Goal: Task Accomplishment & Management: Manage account settings

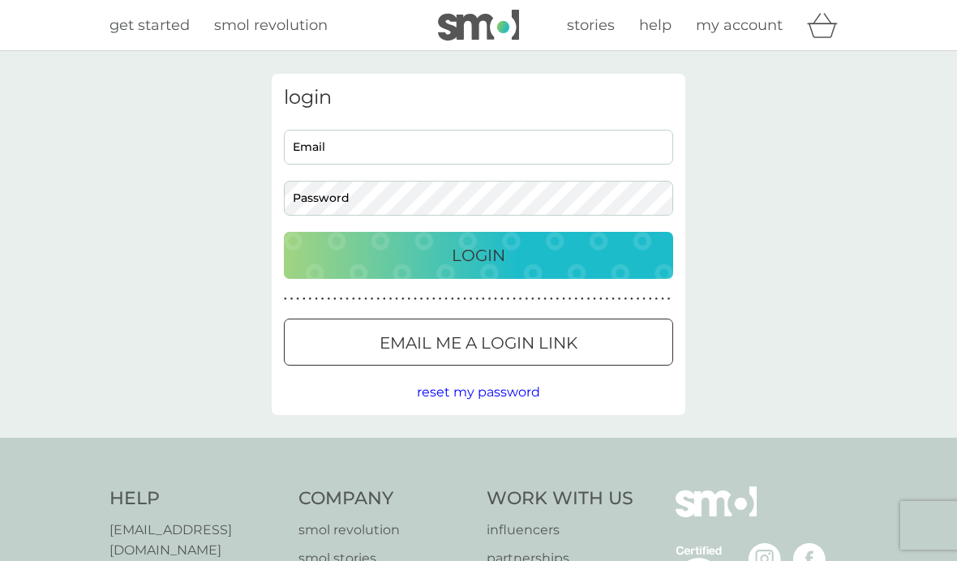
click at [441, 147] on input "Email" at bounding box center [478, 147] width 389 height 35
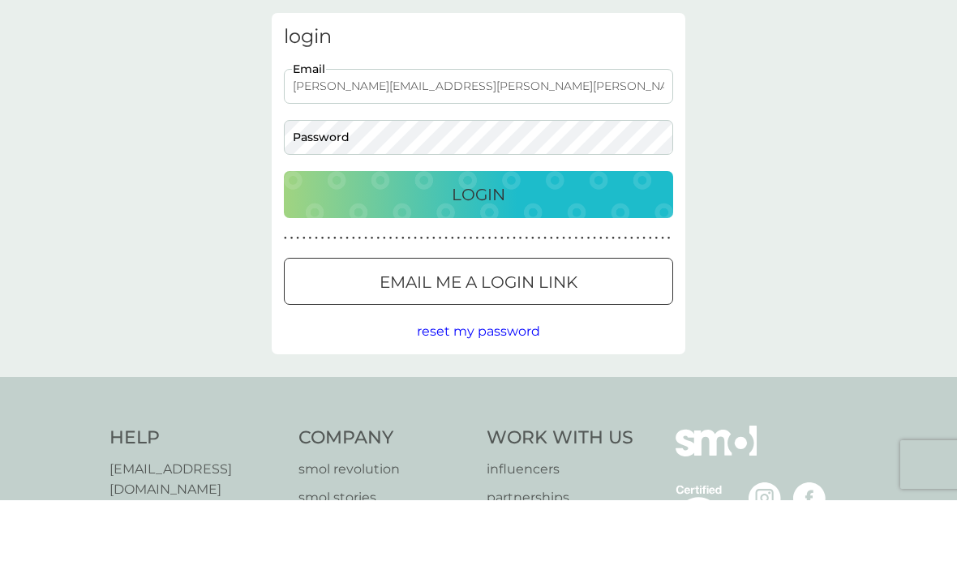
type input "[PERSON_NAME][EMAIL_ADDRESS][PERSON_NAME][PERSON_NAME][DOMAIN_NAME]"
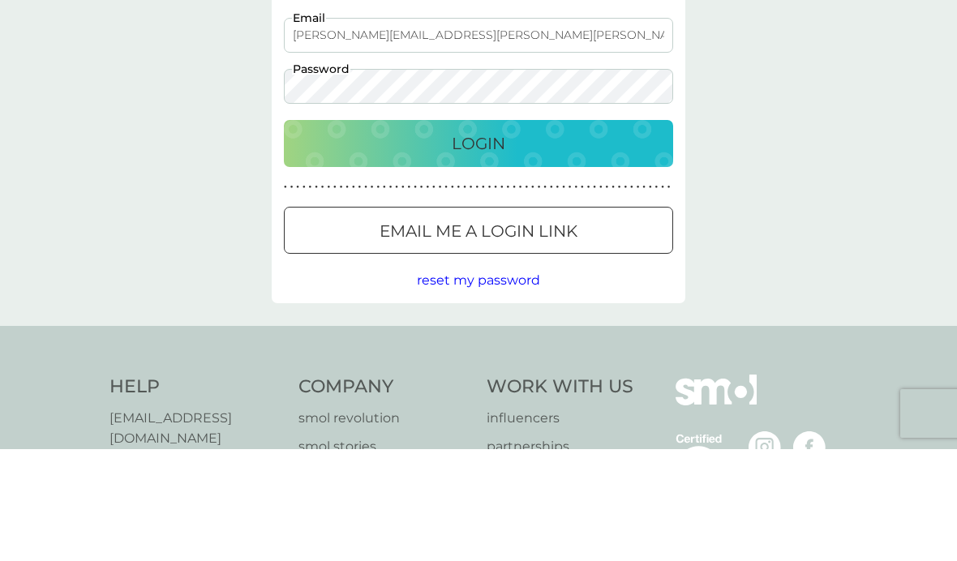
click at [472, 242] on p "Login" at bounding box center [479, 255] width 54 height 26
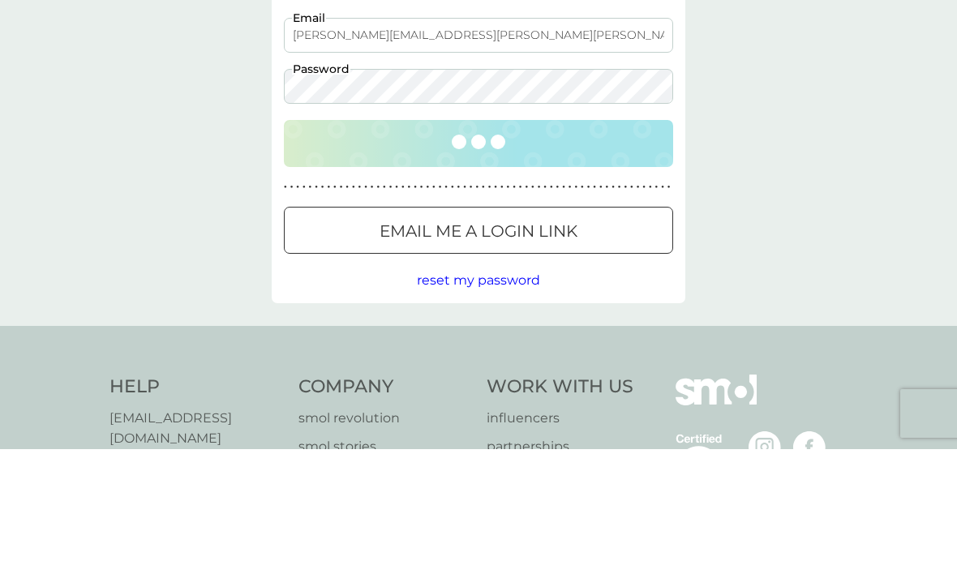
scroll to position [112, 0]
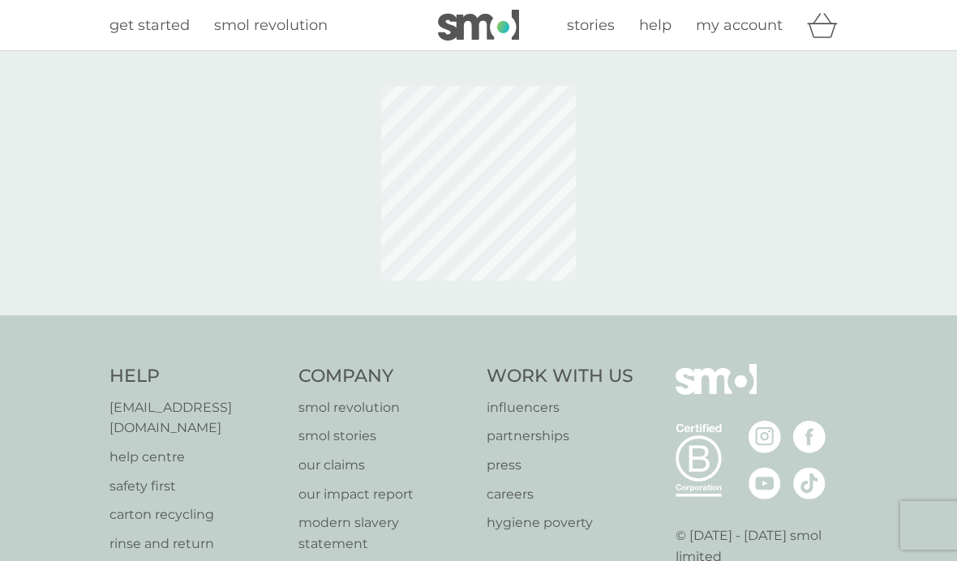
scroll to position [112, 0]
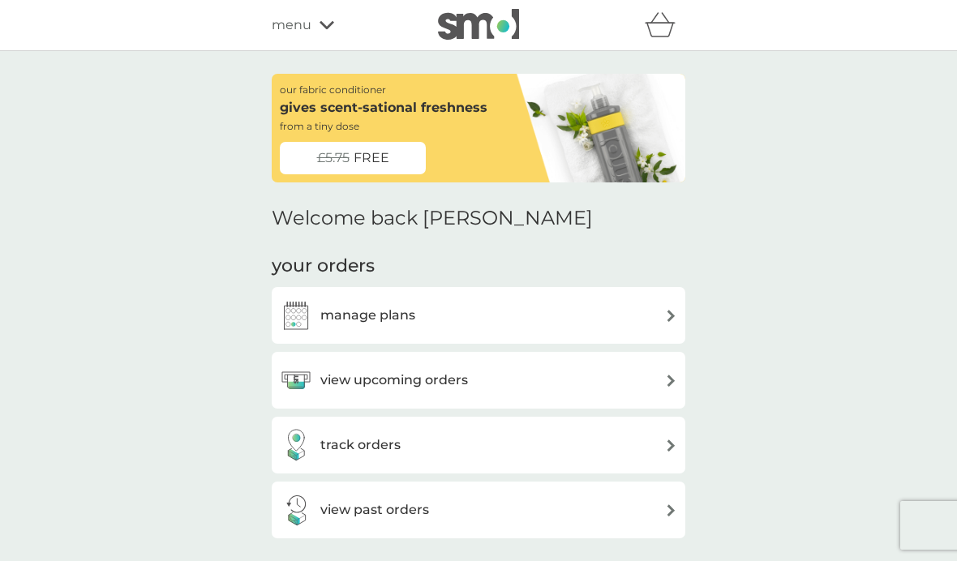
click at [529, 311] on div "manage plans" at bounding box center [478, 315] width 397 height 32
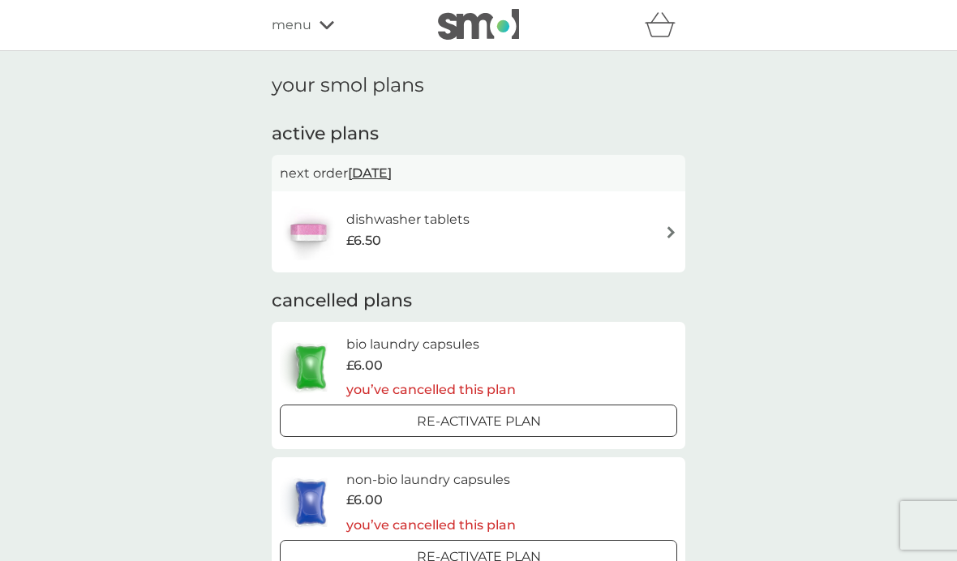
click at [606, 233] on div "dishwasher tablets £6.50" at bounding box center [478, 231] width 397 height 57
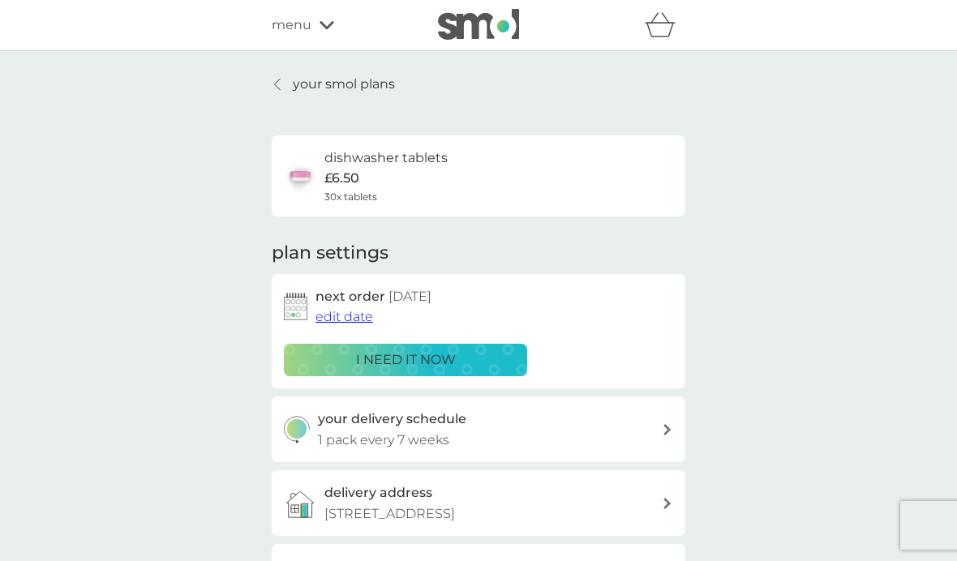
click at [352, 315] on span "edit date" at bounding box center [344, 316] width 58 height 15
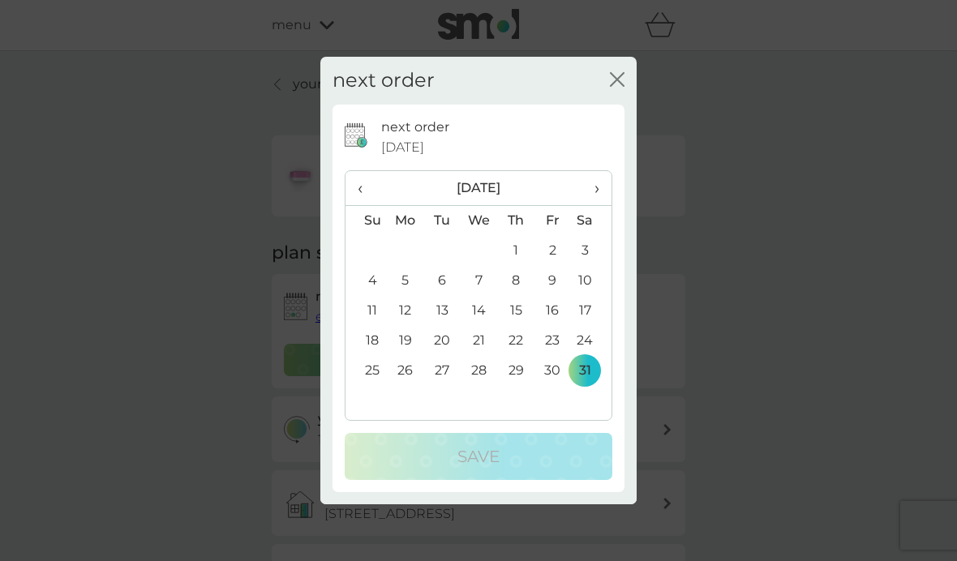
click at [597, 188] on span "›" at bounding box center [591, 188] width 16 height 34
click at [612, 85] on icon "close" at bounding box center [613, 79] width 6 height 13
